Goal: Communication & Community: Answer question/provide support

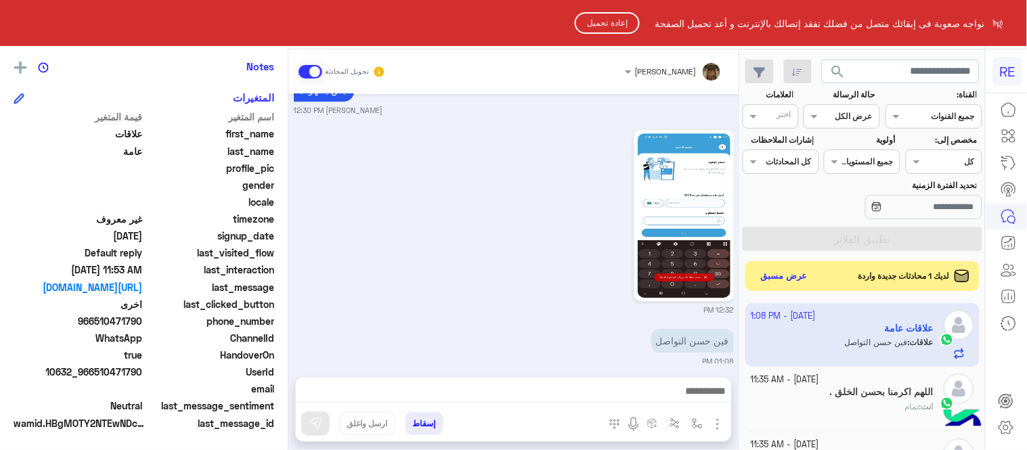
click at [546, 252] on html "RE نواجه صعوبة فى إبقائك متصل من فضلك تفقد إتصالك بالإنترنت و أعد تحميل الصفحة …" at bounding box center [513, 225] width 1027 height 450
click at [613, 21] on button "إعادة تحميل" at bounding box center [607, 23] width 65 height 22
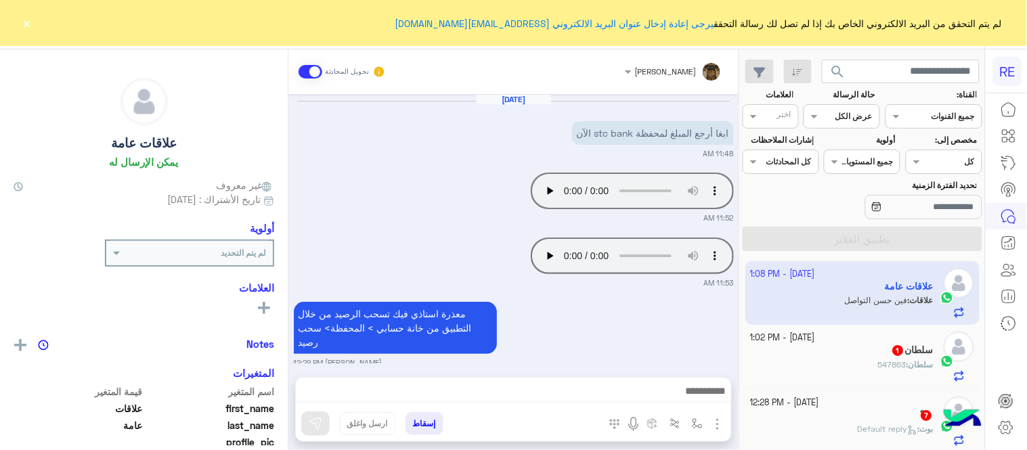
scroll to position [471, 0]
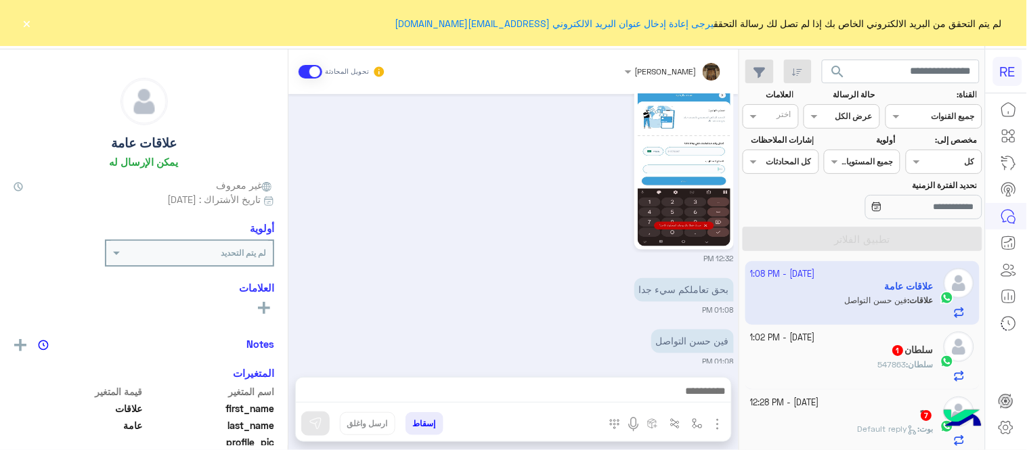
click at [28, 18] on button "×" at bounding box center [27, 23] width 14 height 14
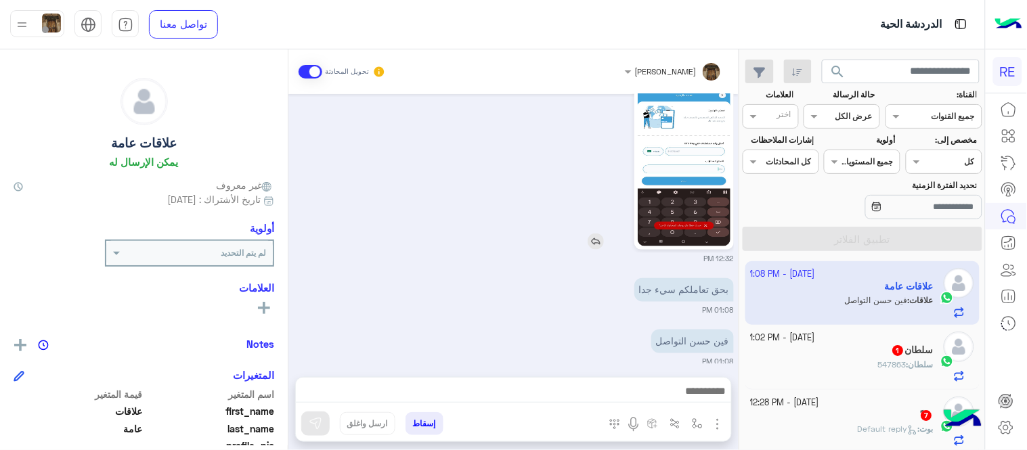
click at [661, 137] on img at bounding box center [684, 164] width 93 height 165
